Goal: Information Seeking & Learning: Learn about a topic

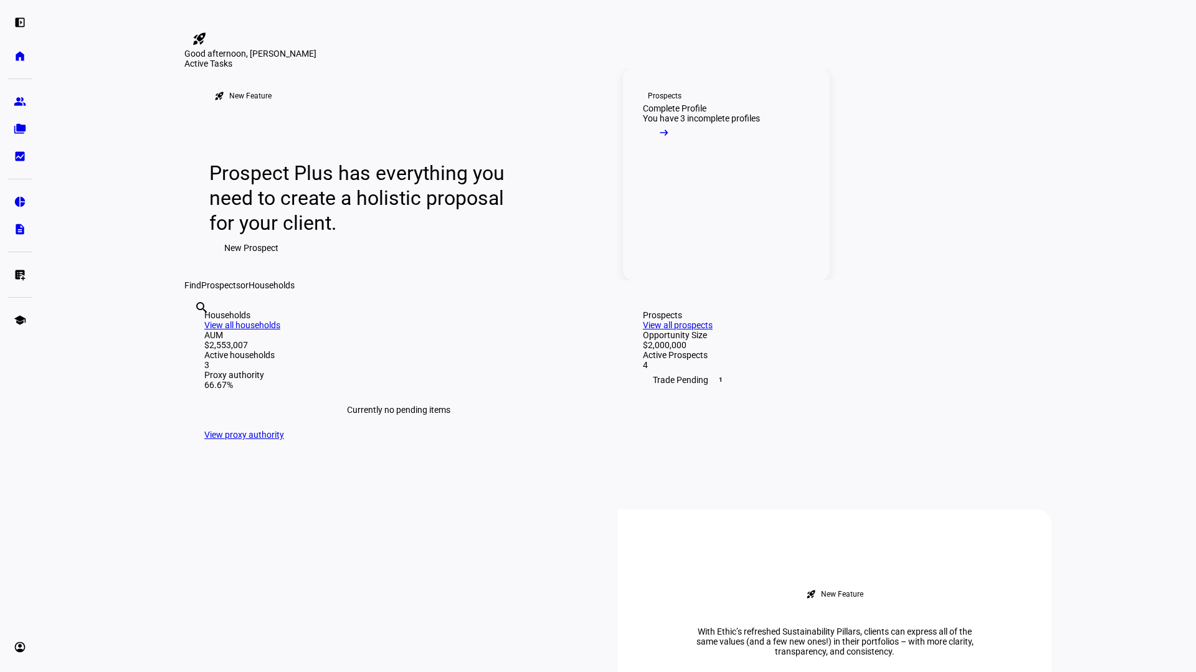
click at [685, 148] on span at bounding box center [664, 135] width 42 height 25
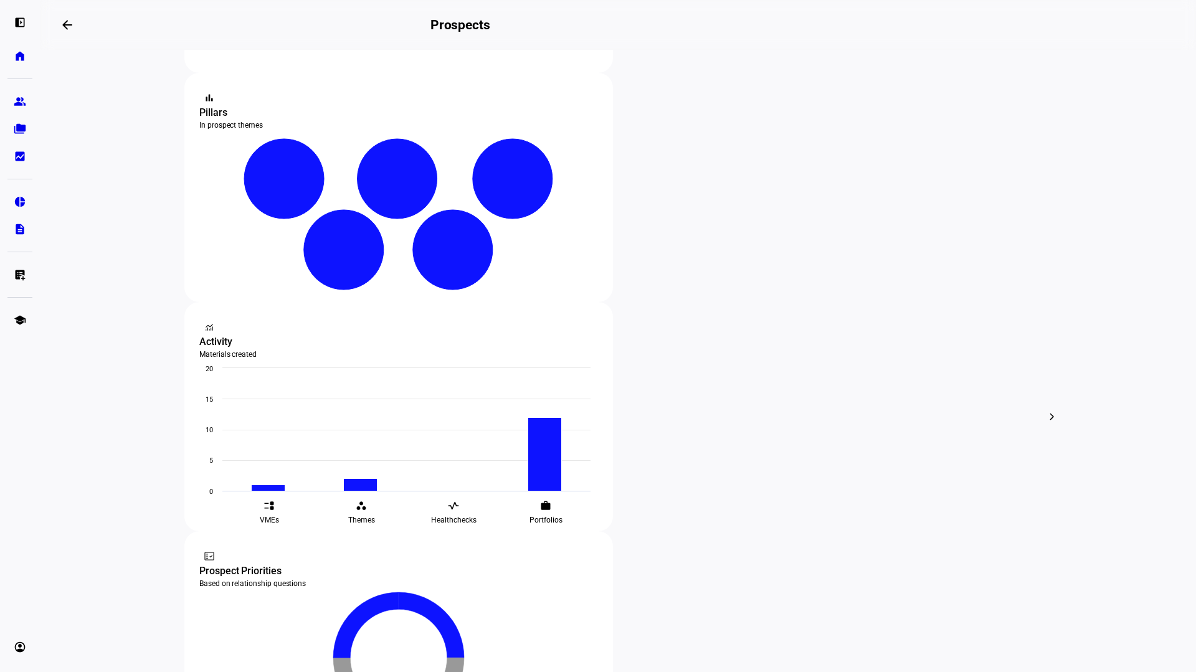
scroll to position [249, 0]
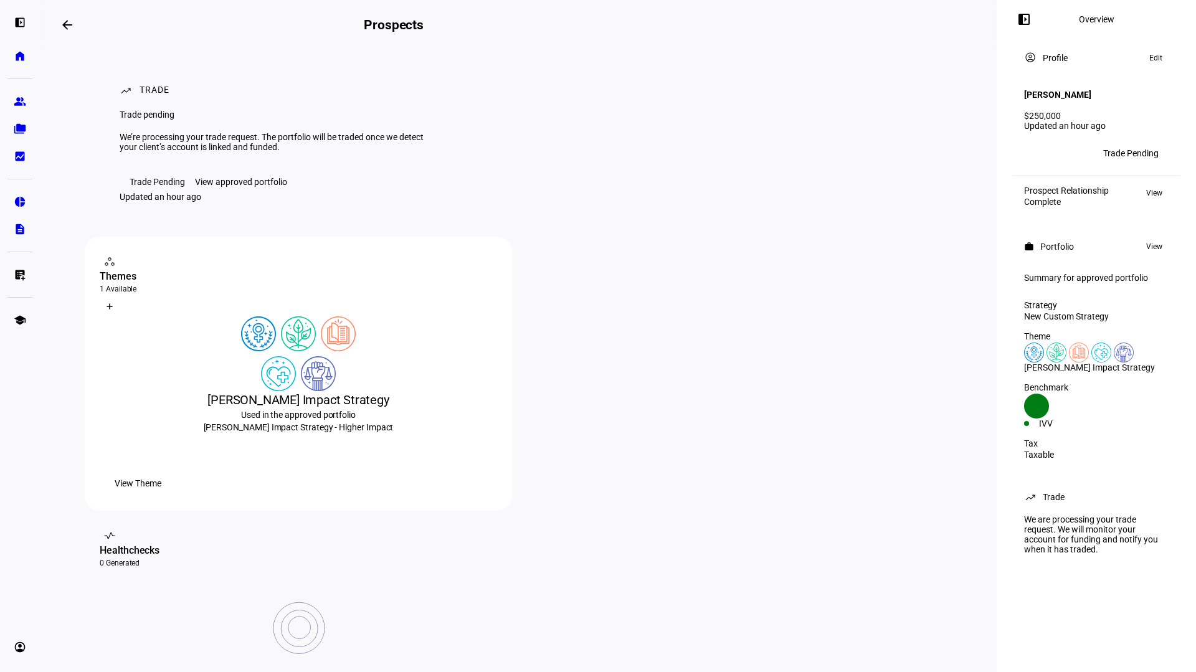
click at [246, 187] on div "View approved portfolio" at bounding box center [241, 182] width 92 height 10
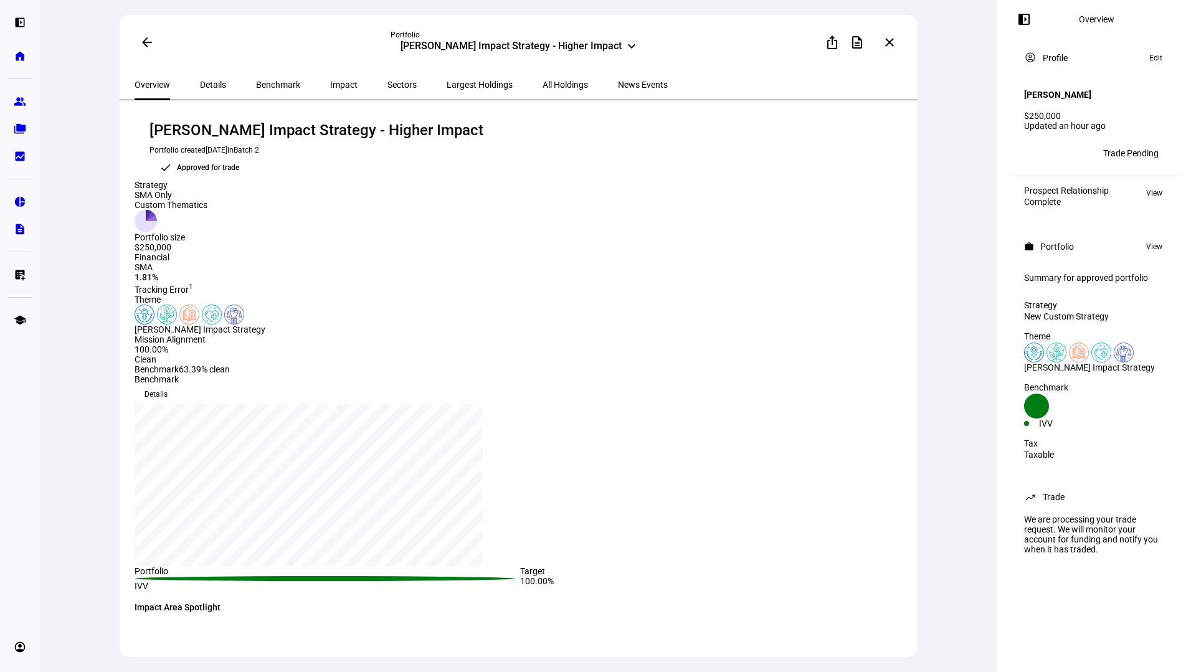
click at [214, 84] on span "Details" at bounding box center [213, 84] width 26 height 9
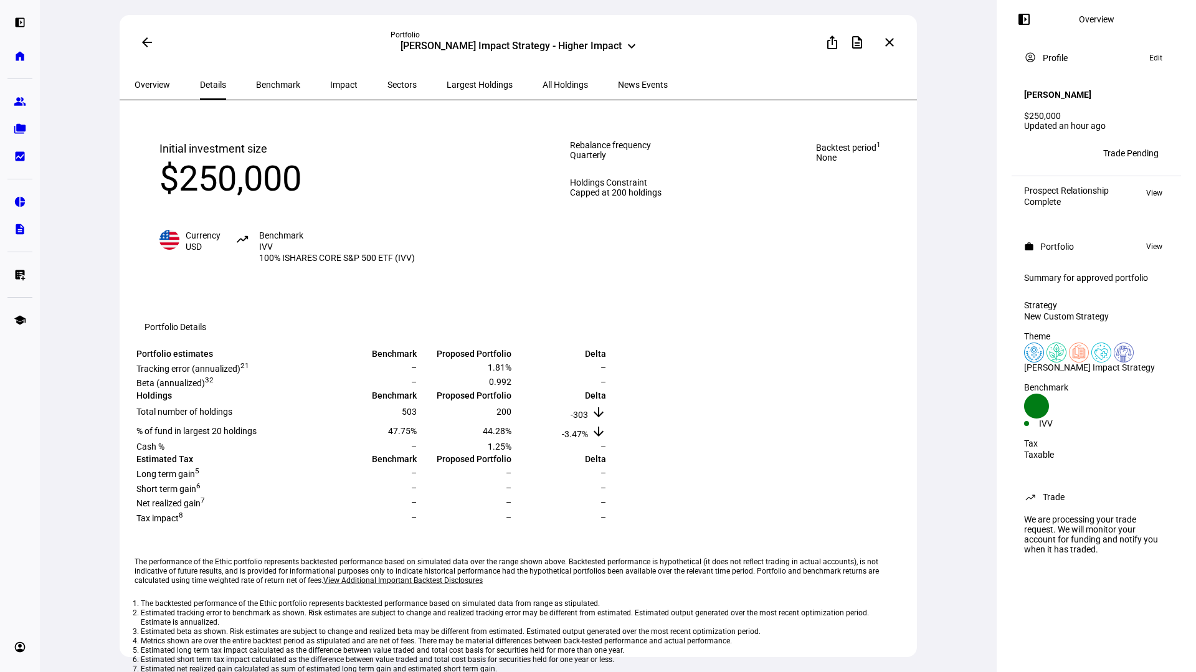
click at [257, 87] on span "Benchmark" at bounding box center [278, 84] width 44 height 9
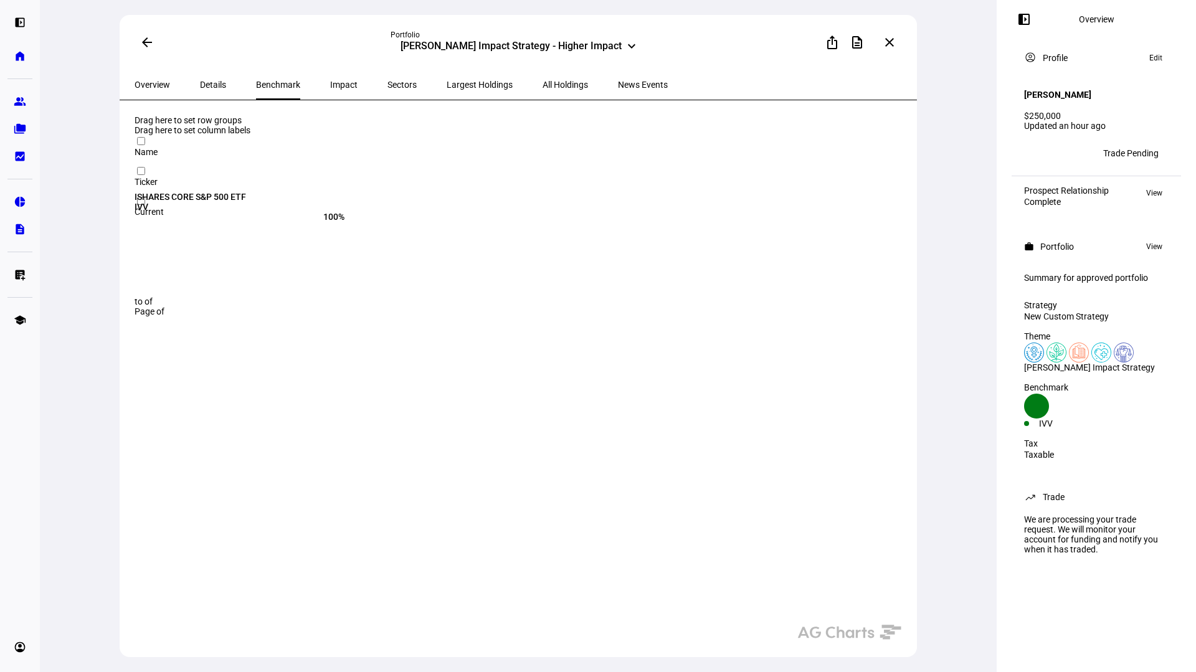
click at [335, 90] on div "Impact" at bounding box center [343, 85] width 57 height 30
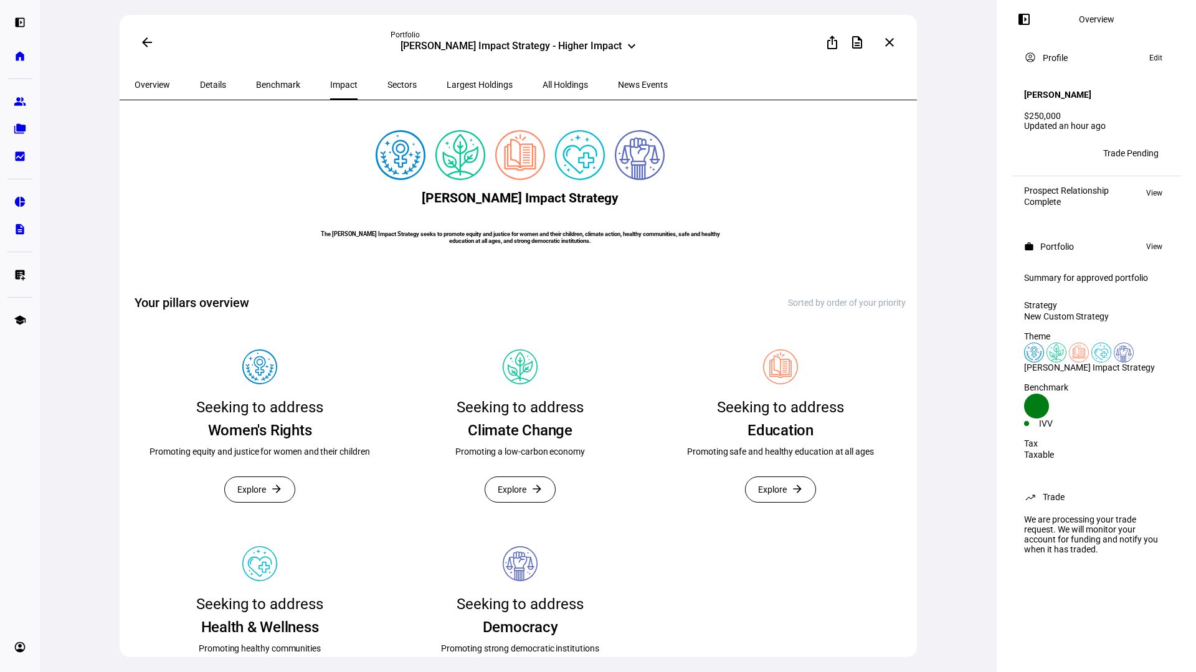
click at [388, 87] on span "Sectors" at bounding box center [402, 84] width 29 height 9
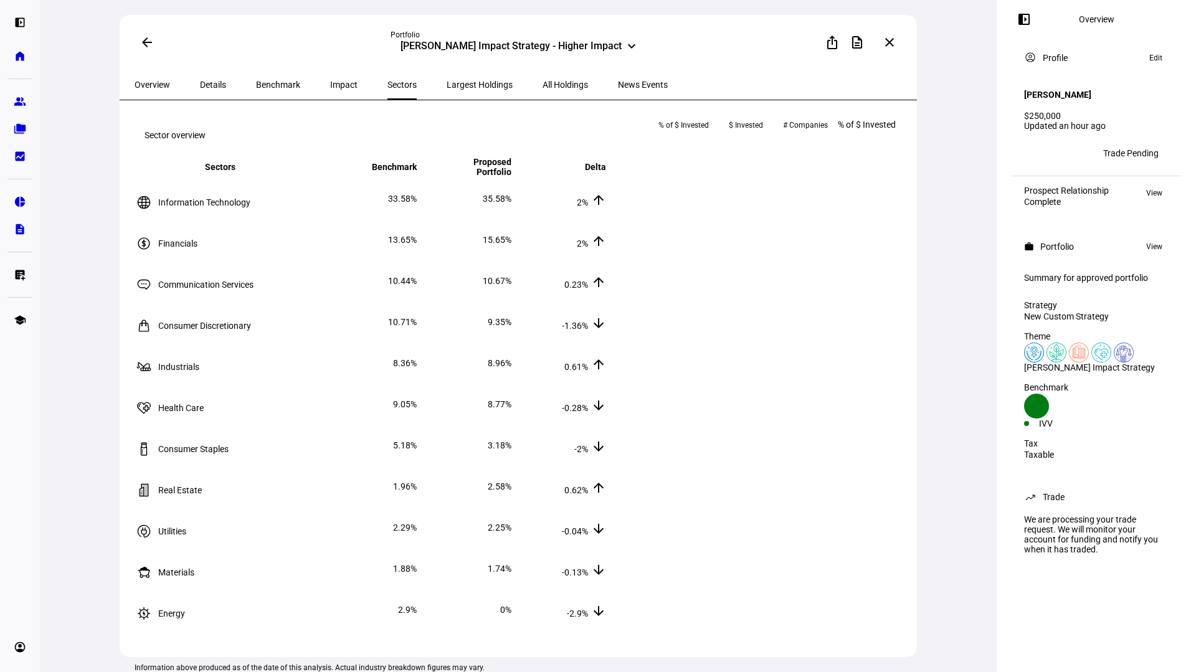
click at [449, 87] on span "Largest Holdings" at bounding box center [480, 84] width 66 height 9
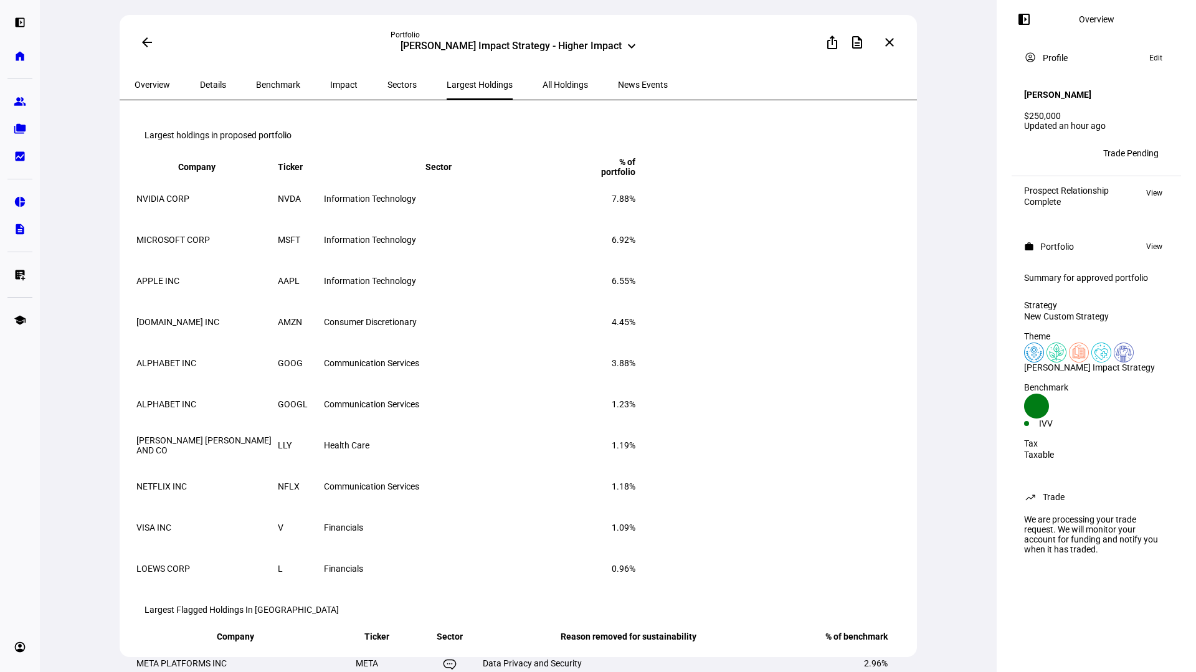
click at [603, 85] on div "News Events" at bounding box center [643, 85] width 80 height 30
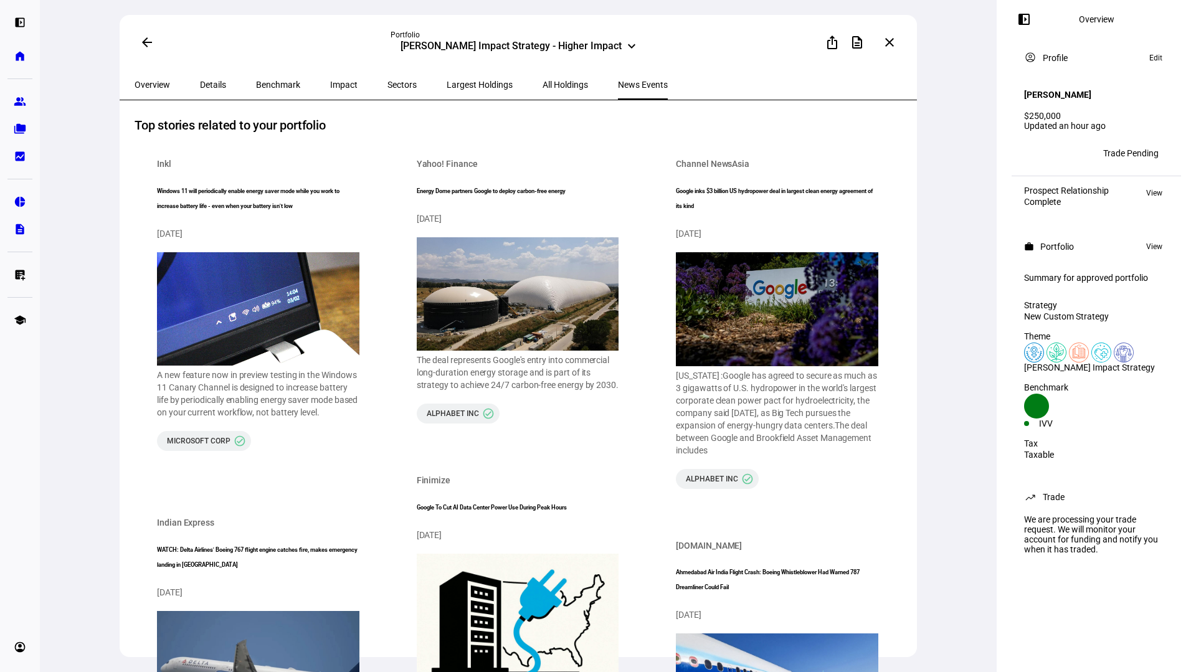
click at [222, 81] on div "Details" at bounding box center [213, 85] width 56 height 30
